Goal: Navigation & Orientation: Find specific page/section

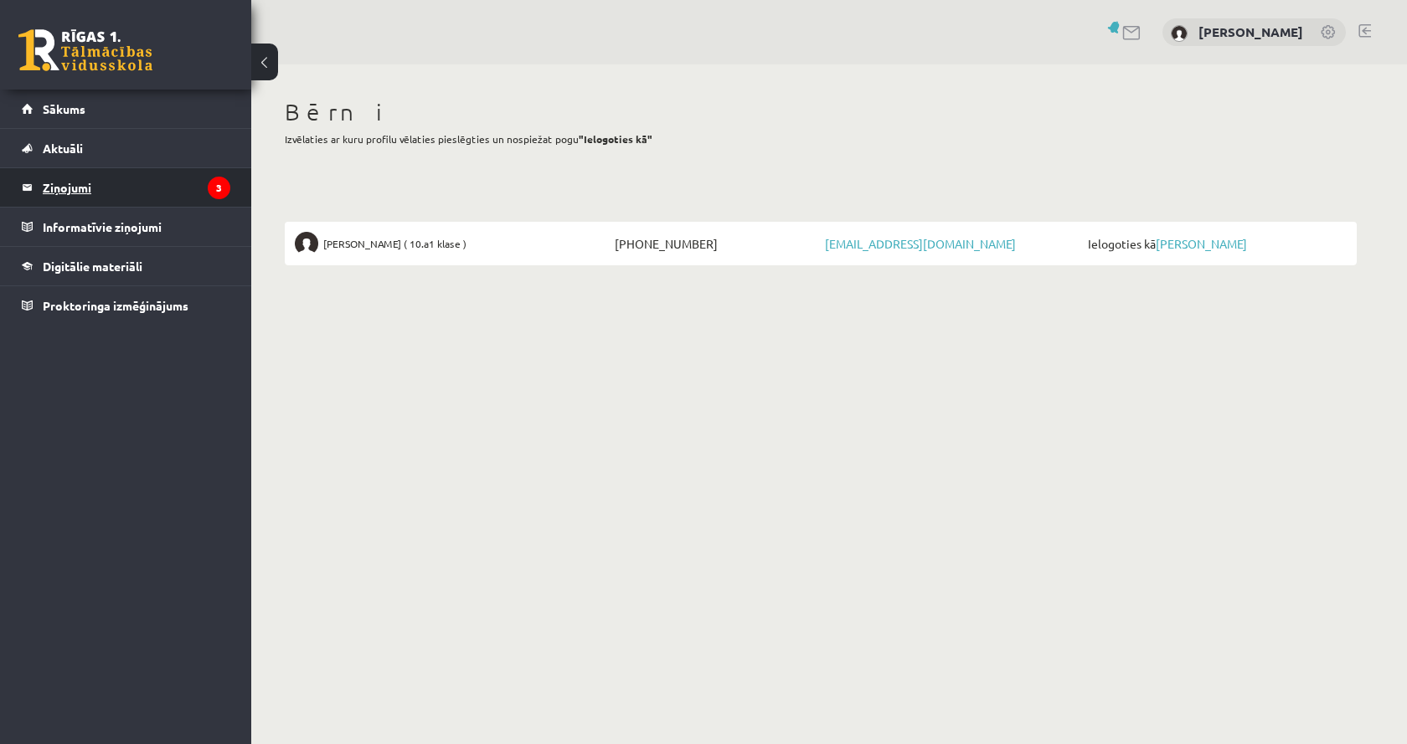
click at [155, 177] on legend "Ziņojumi 3" at bounding box center [137, 187] width 188 height 39
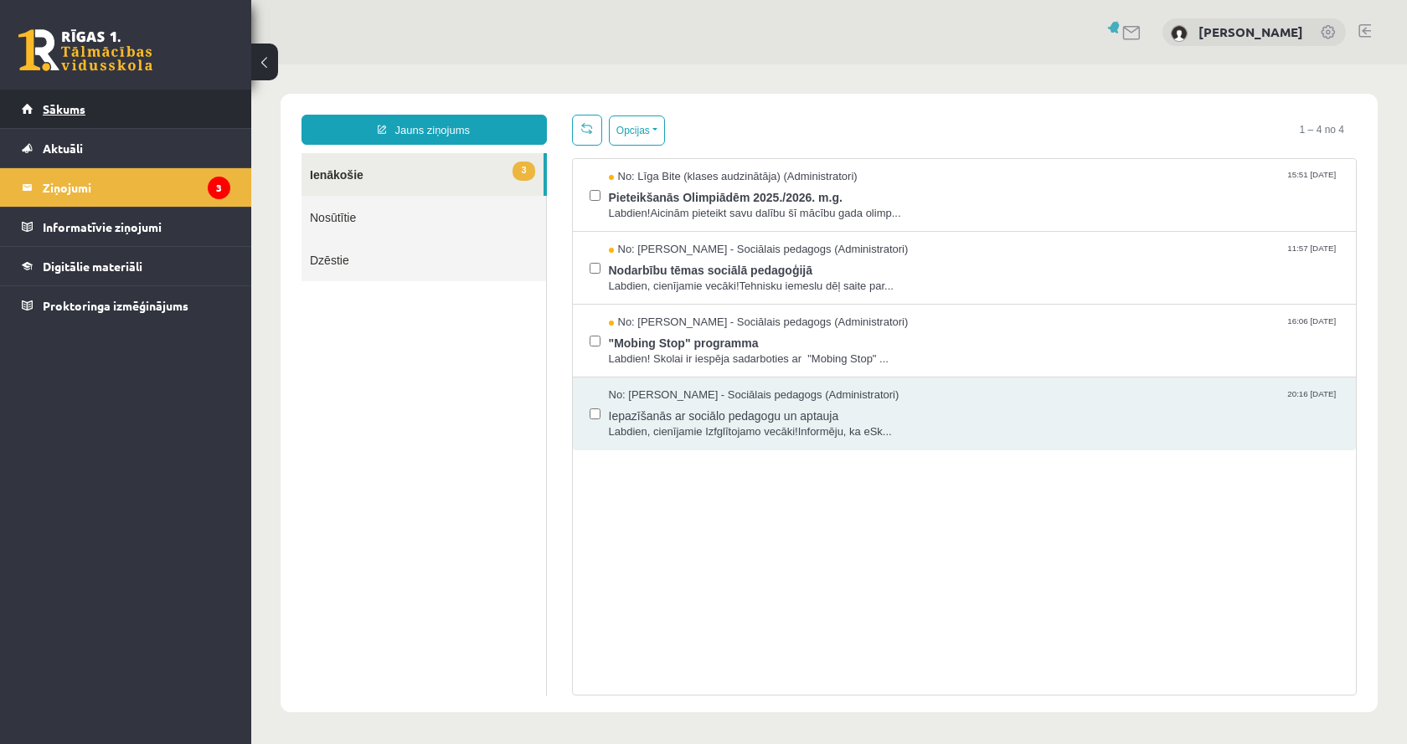
click at [89, 114] on link "Sākums" at bounding box center [126, 109] width 209 height 39
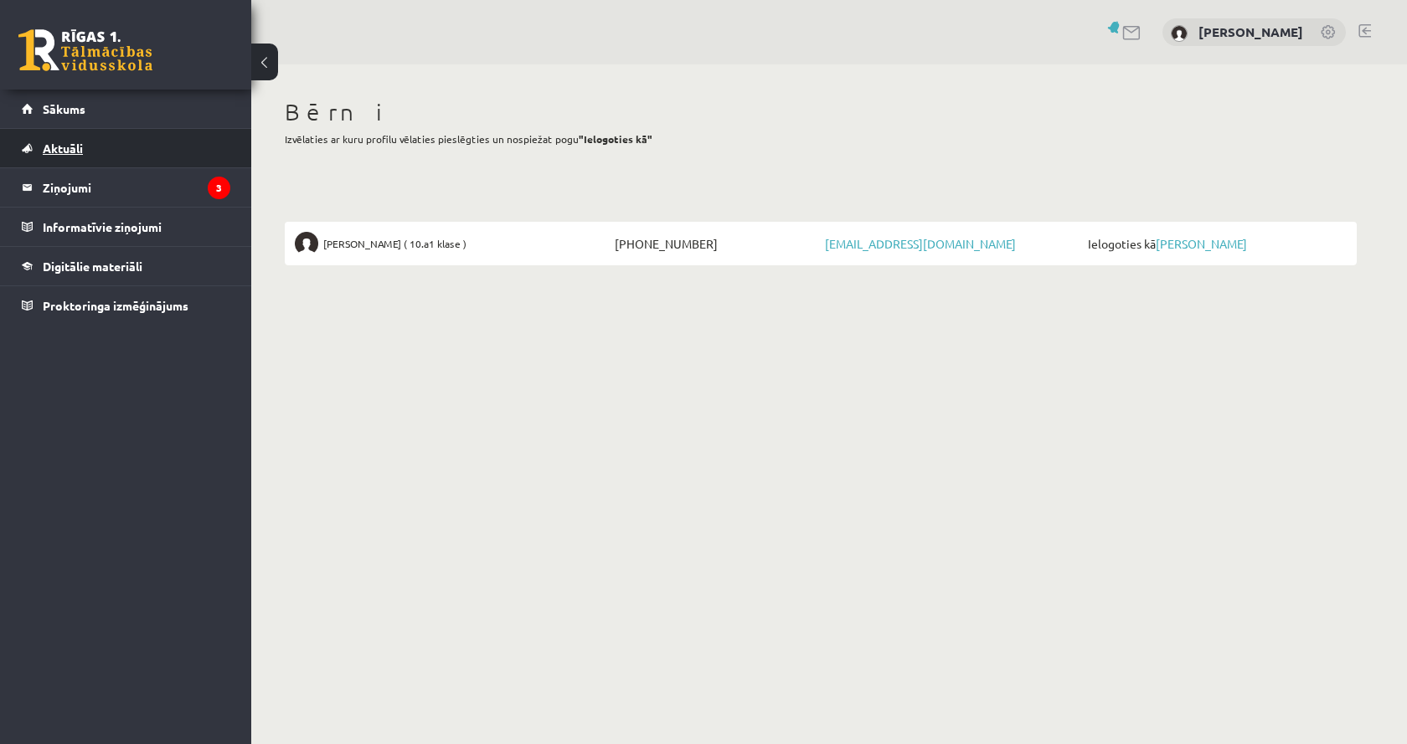
click at [89, 147] on link "Aktuāli" at bounding box center [126, 148] width 209 height 39
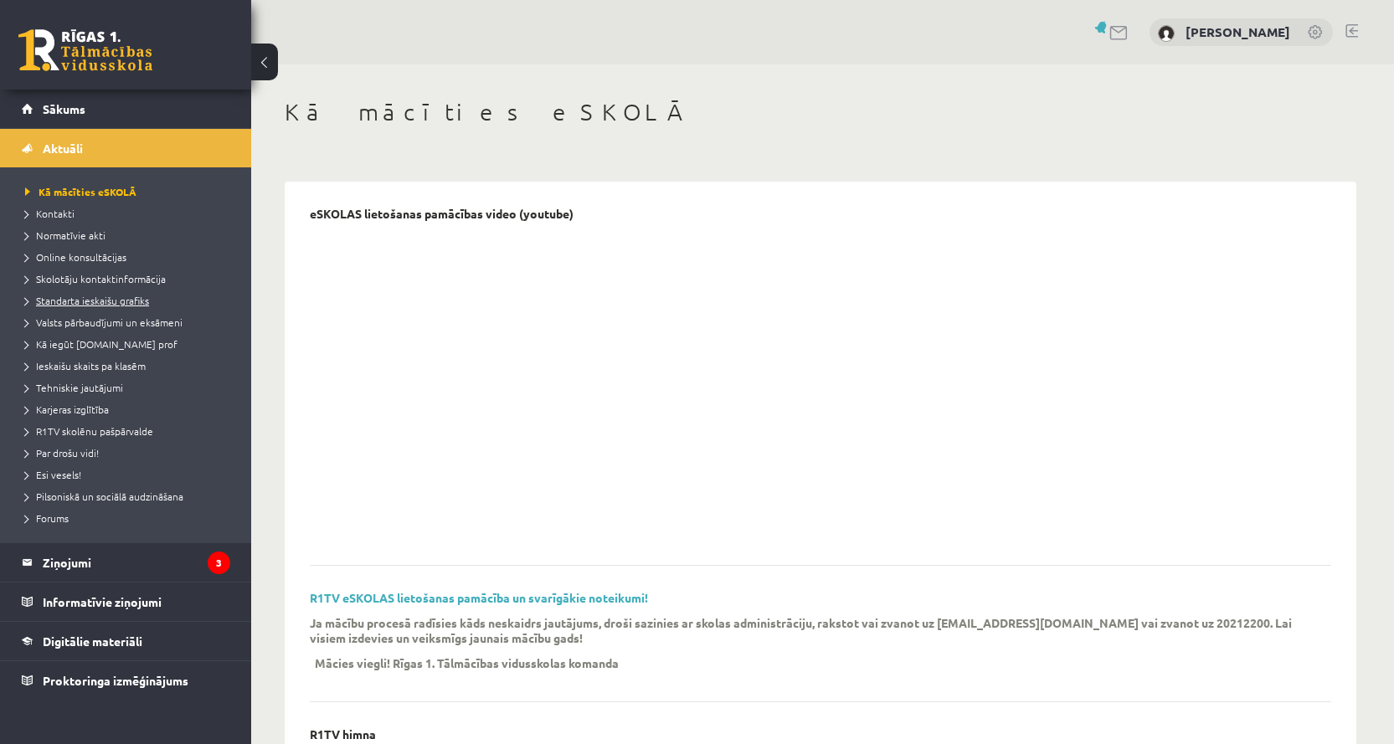
click at [73, 301] on span "Standarta ieskaišu grafiks" at bounding box center [87, 300] width 124 height 13
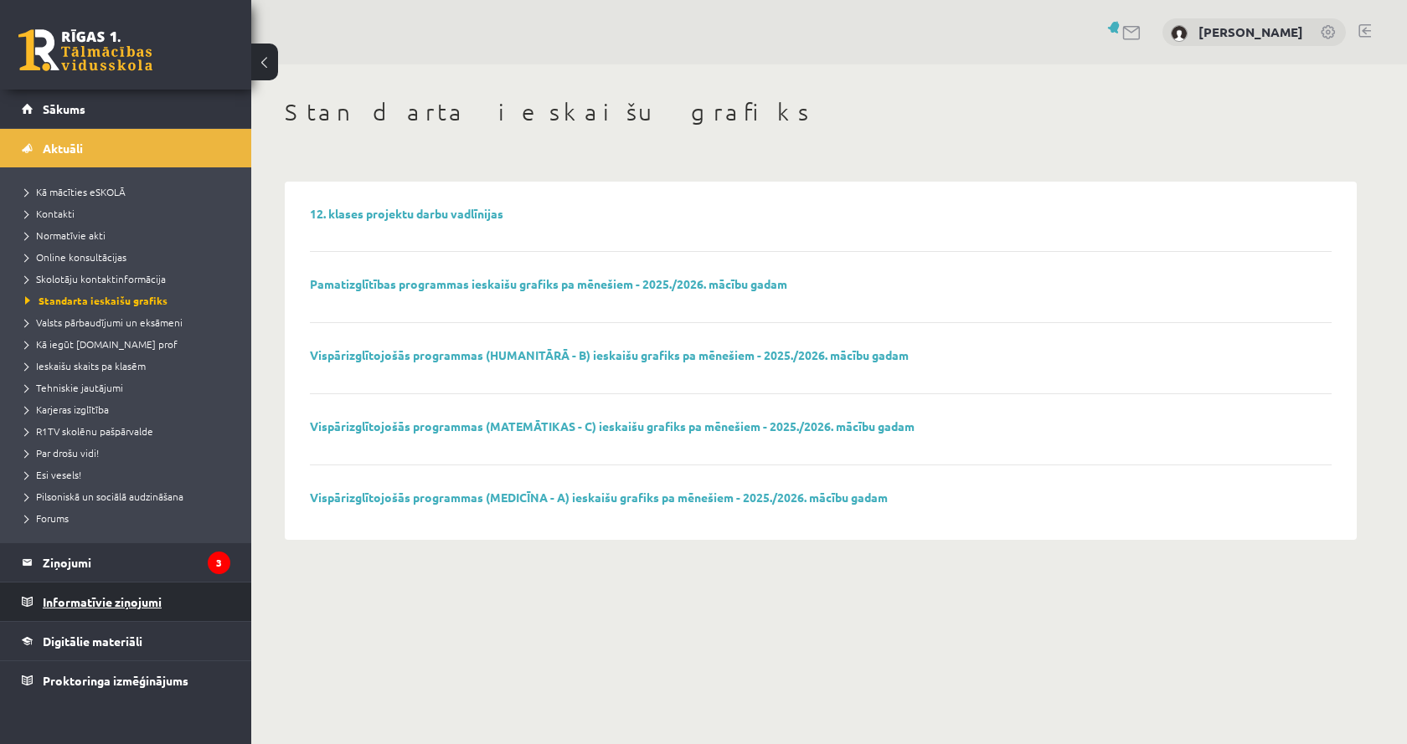
click at [94, 599] on legend "Informatīvie ziņojumi 0" at bounding box center [137, 602] width 188 height 39
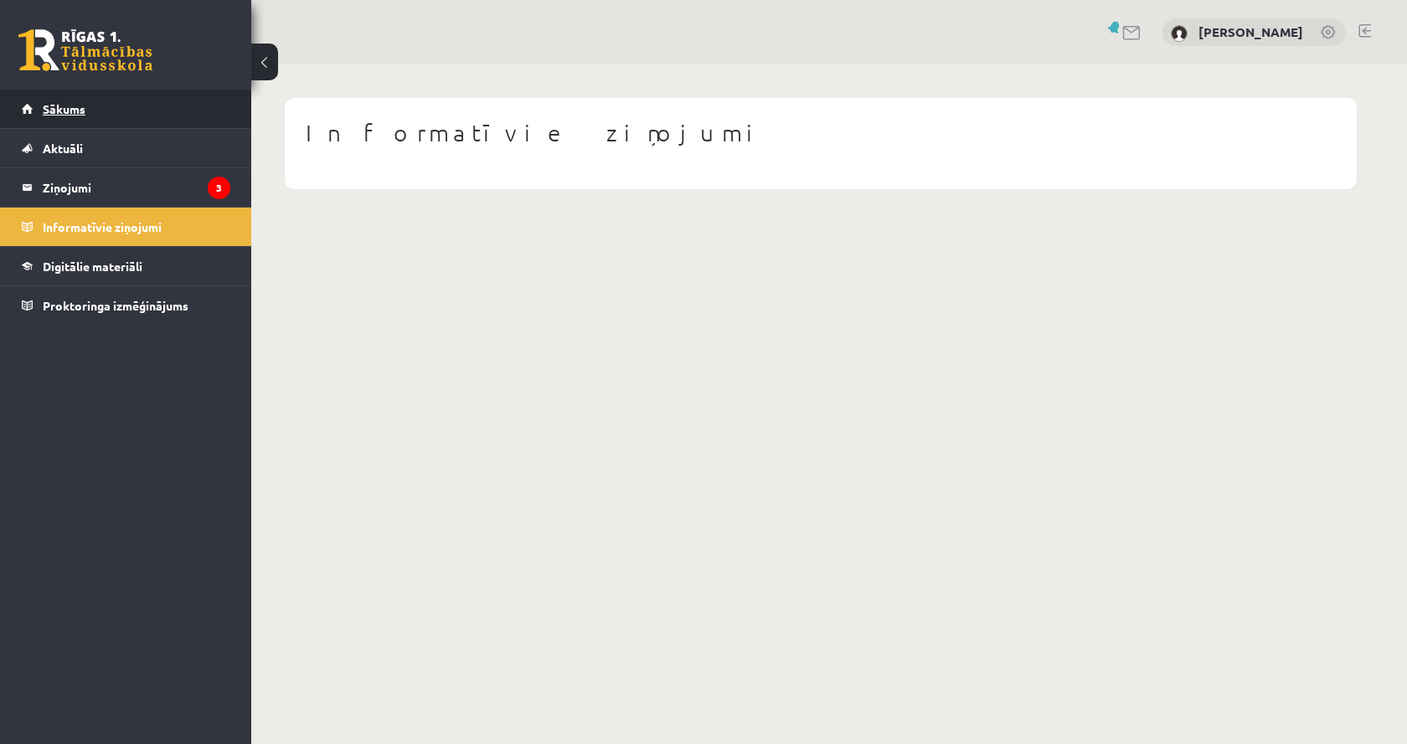
click at [83, 113] on span "Sākums" at bounding box center [64, 108] width 43 height 15
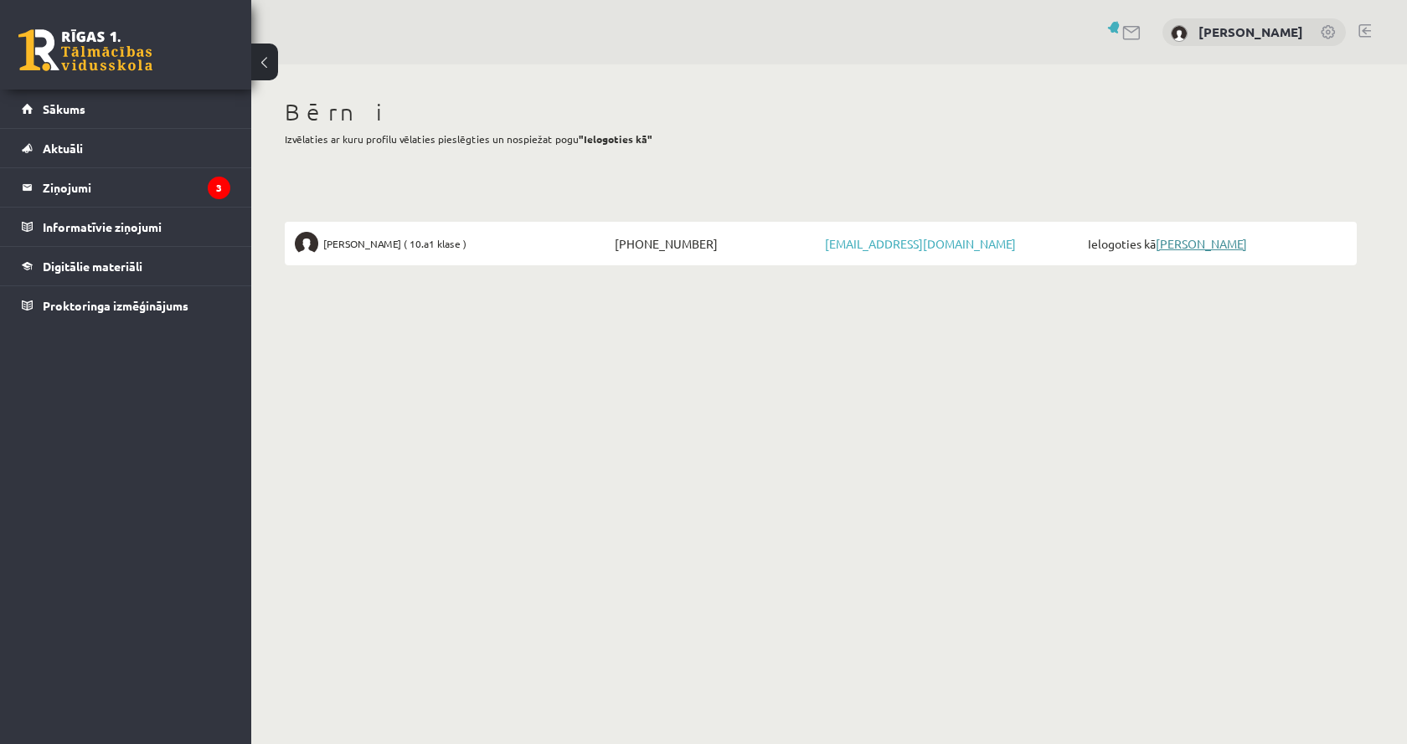
click at [1187, 242] on link "[PERSON_NAME]" at bounding box center [1201, 243] width 91 height 15
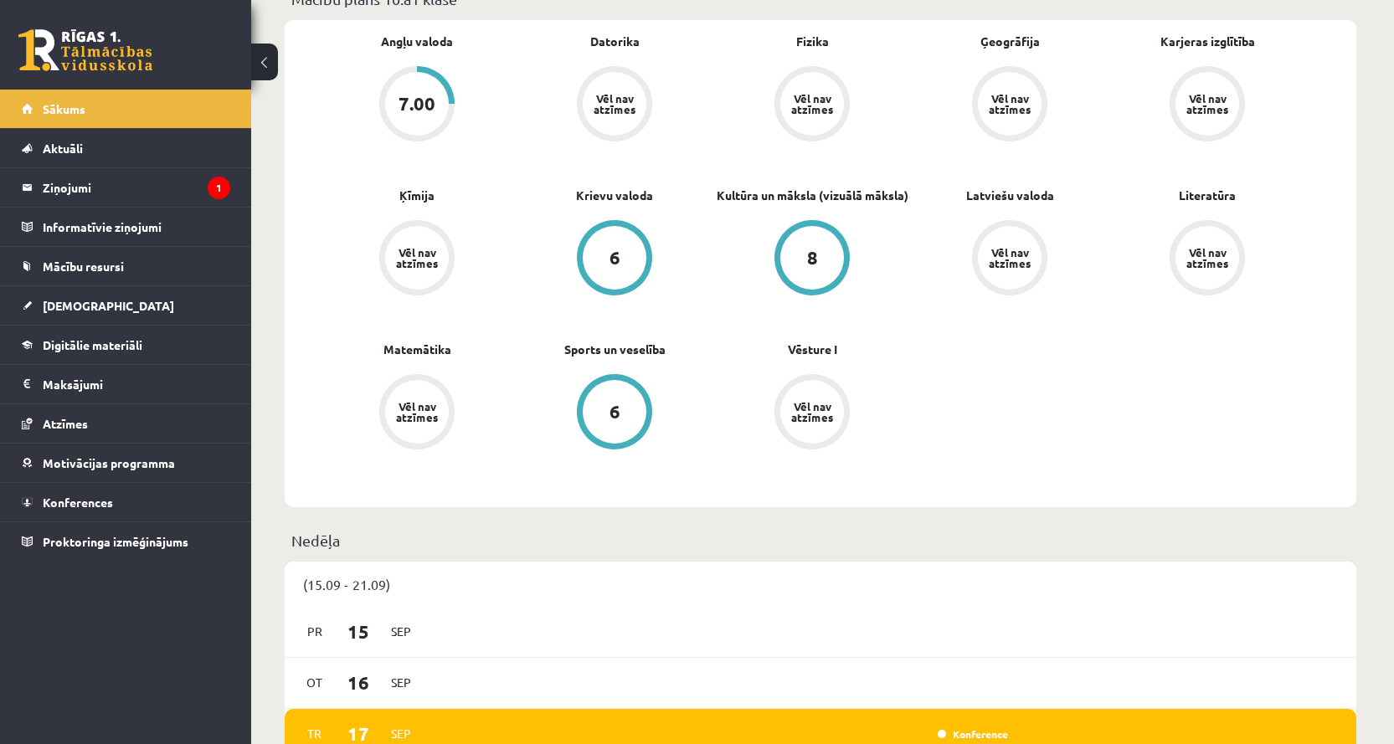
scroll to position [335, 0]
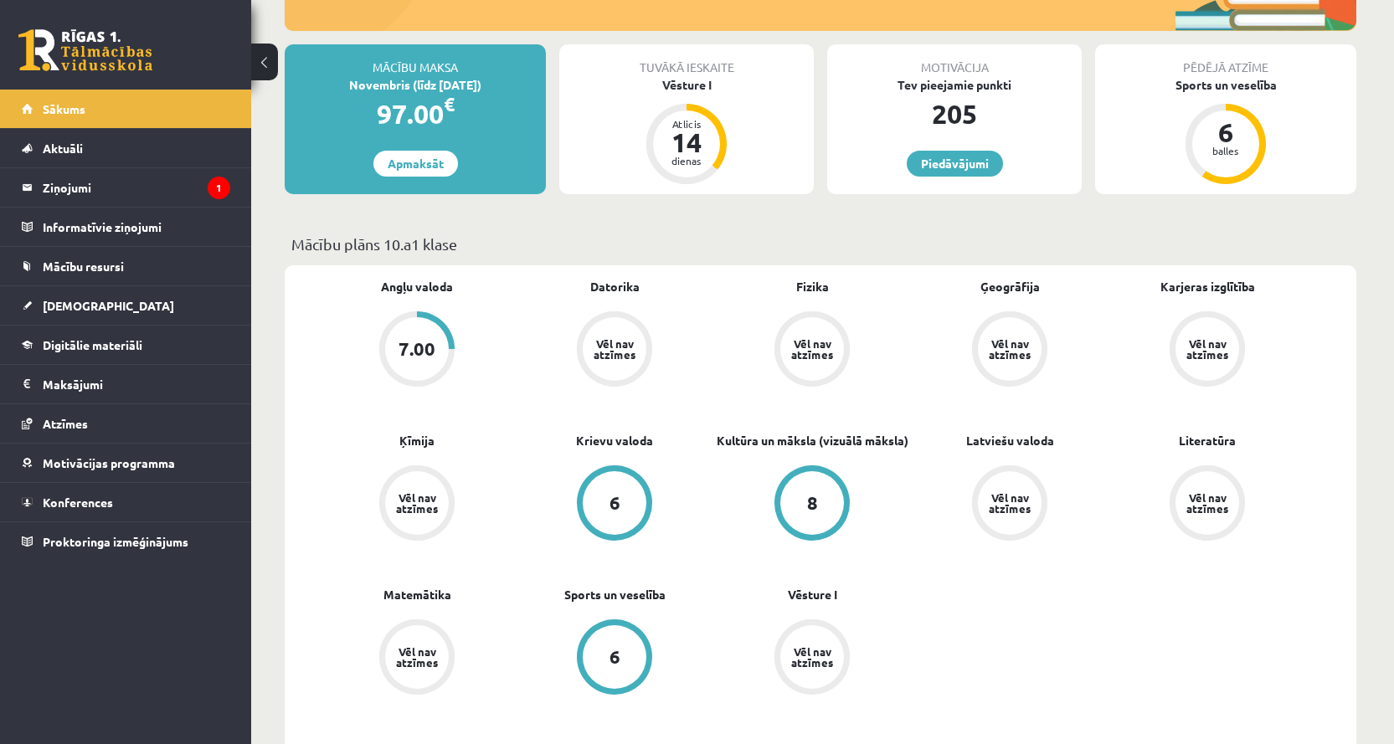
click at [813, 505] on div "8" at bounding box center [812, 503] width 11 height 18
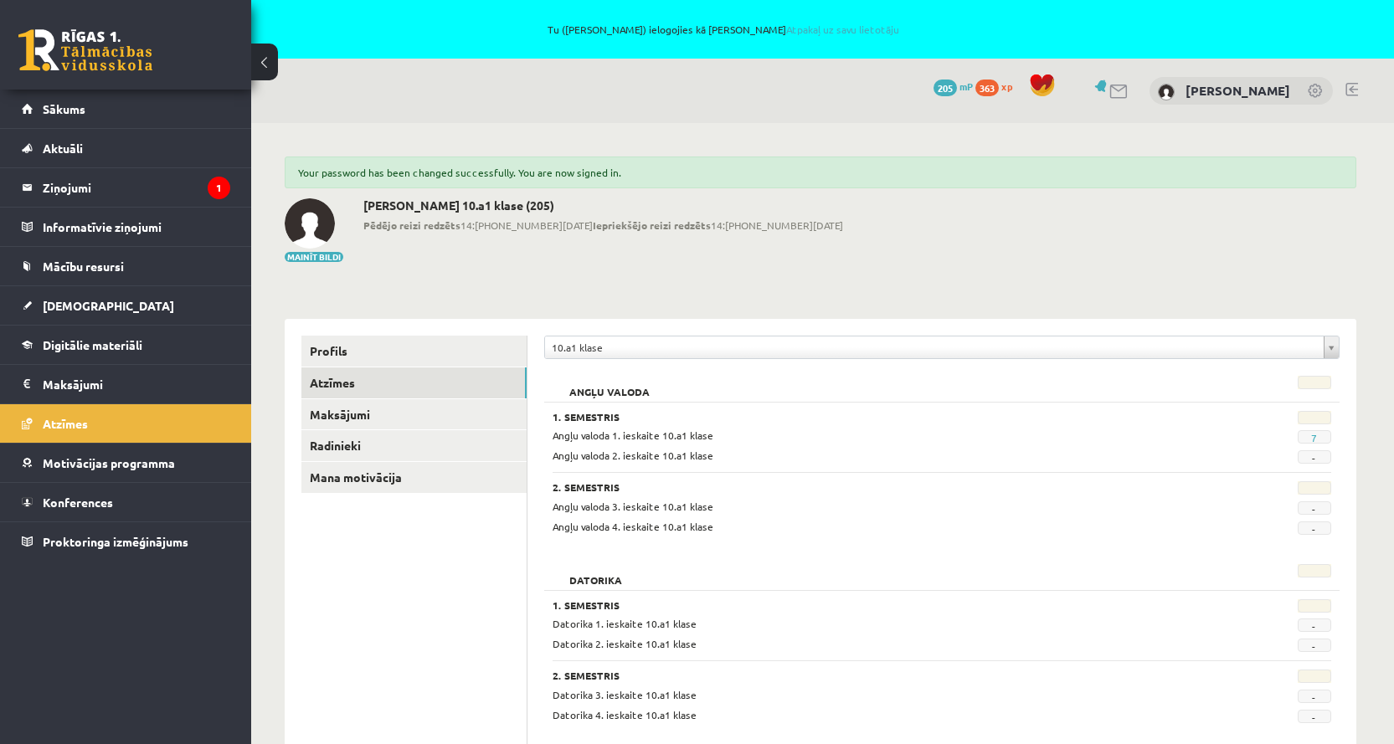
click at [1311, 91] on link at bounding box center [1316, 92] width 17 height 17
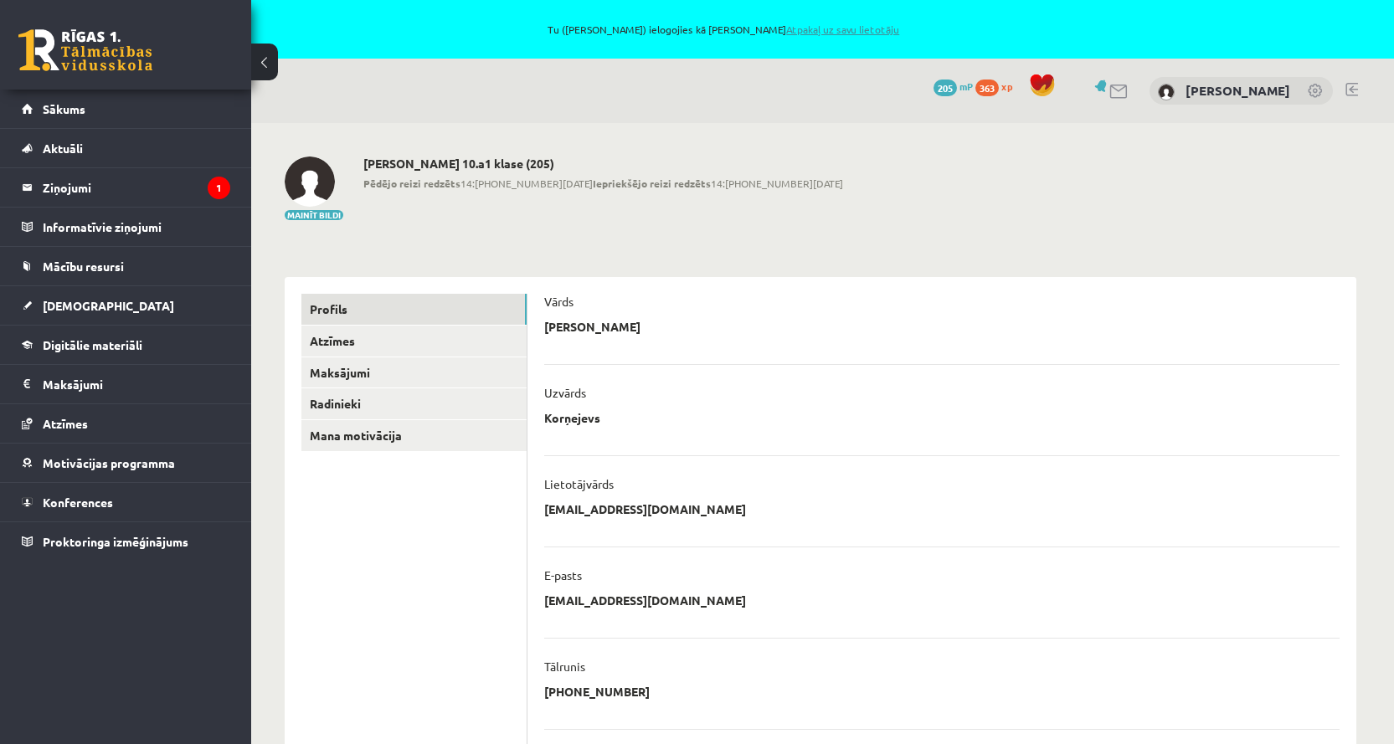
click at [814, 28] on link "Atpakaļ uz savu lietotāju" at bounding box center [842, 29] width 113 height 13
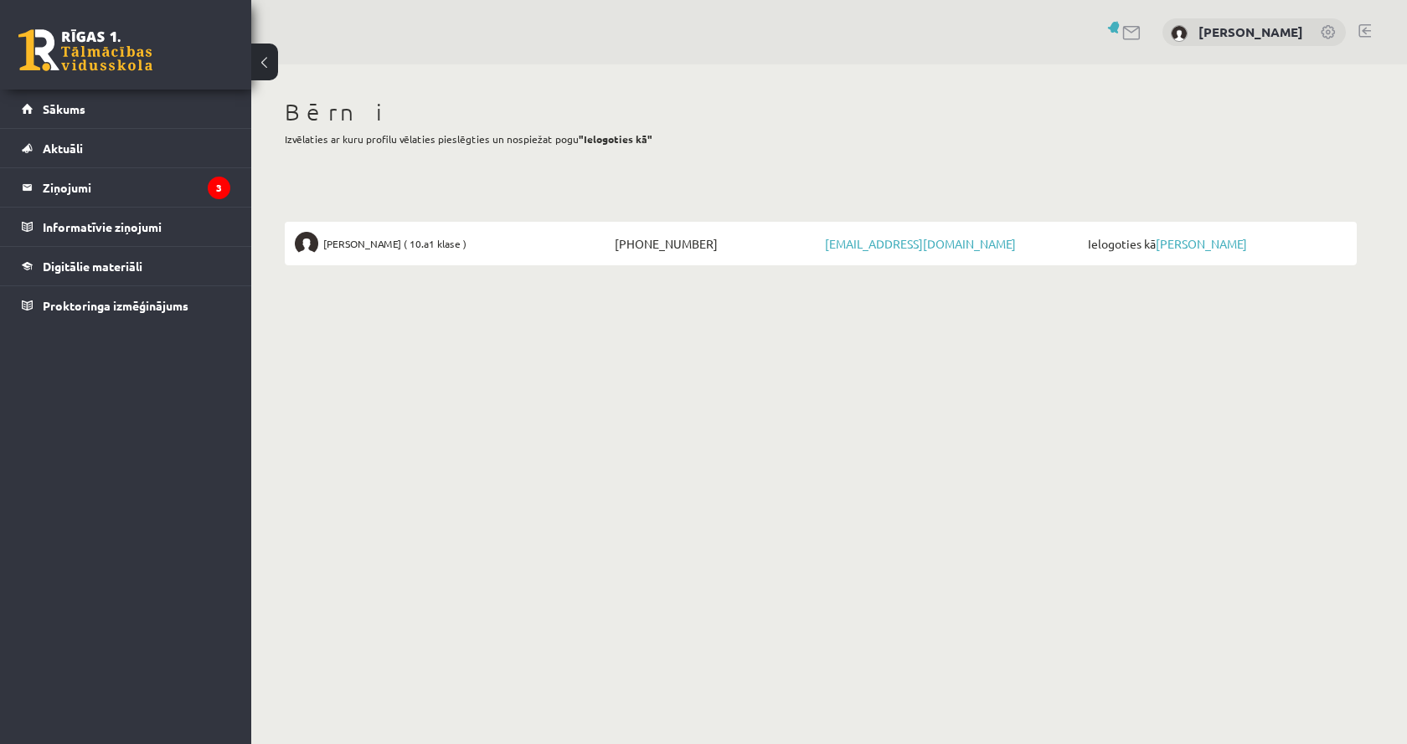
click at [1330, 31] on link at bounding box center [1329, 33] width 17 height 17
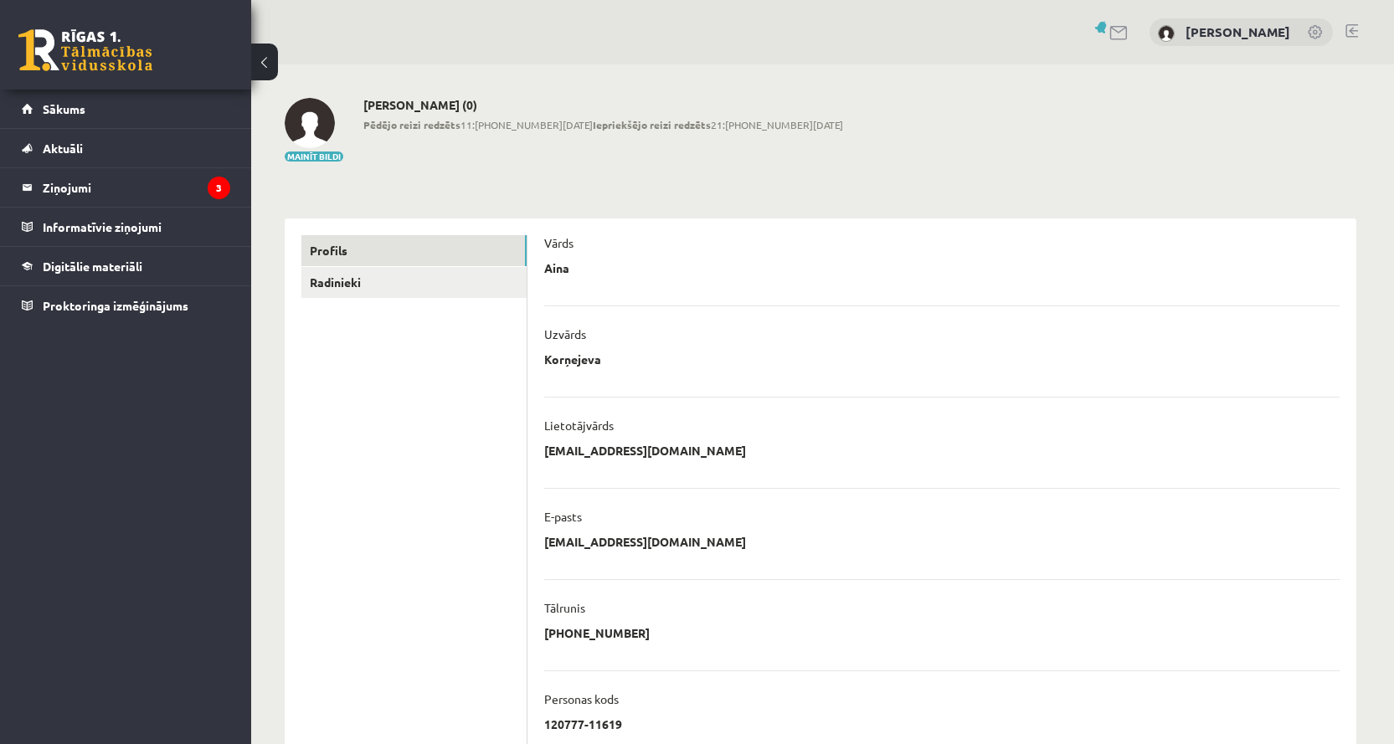
click at [1355, 31] on link at bounding box center [1352, 30] width 13 height 13
